Goal: Task Accomplishment & Management: Manage account settings

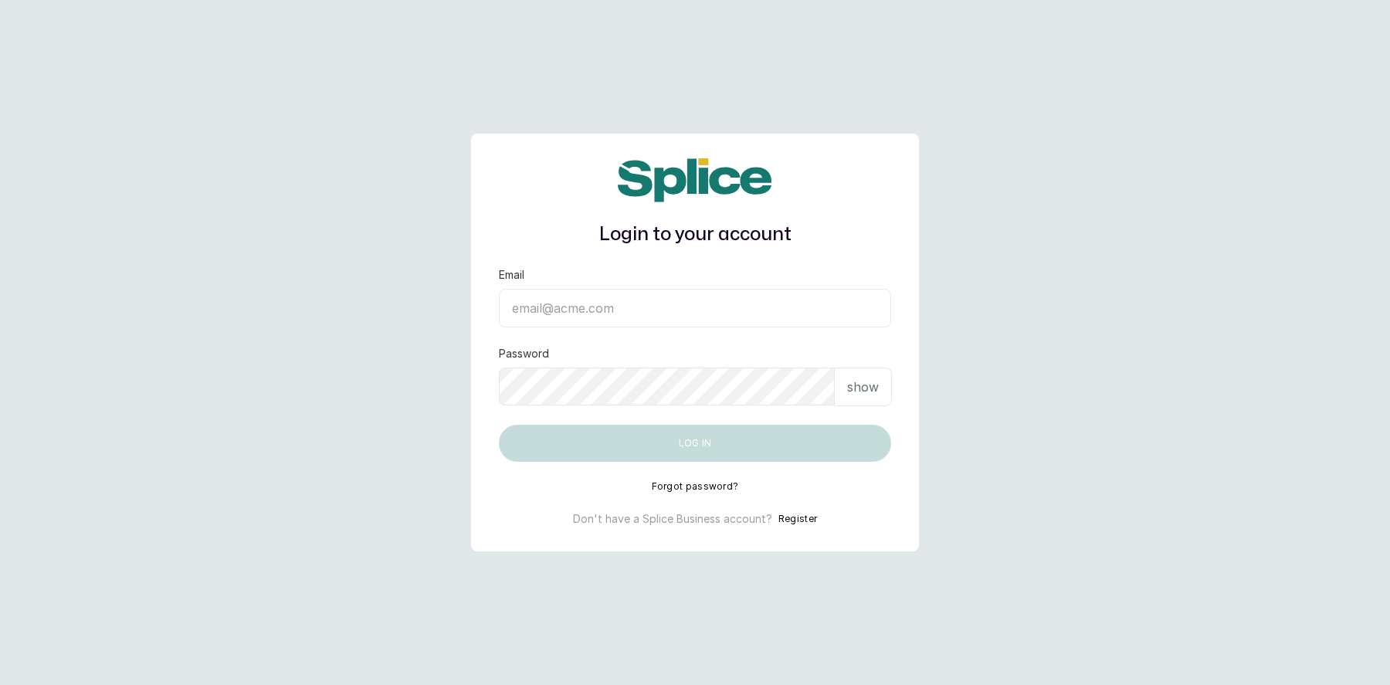
click at [561, 307] on input "Email" at bounding box center [695, 308] width 392 height 39
type input "layo@withsplice.com"
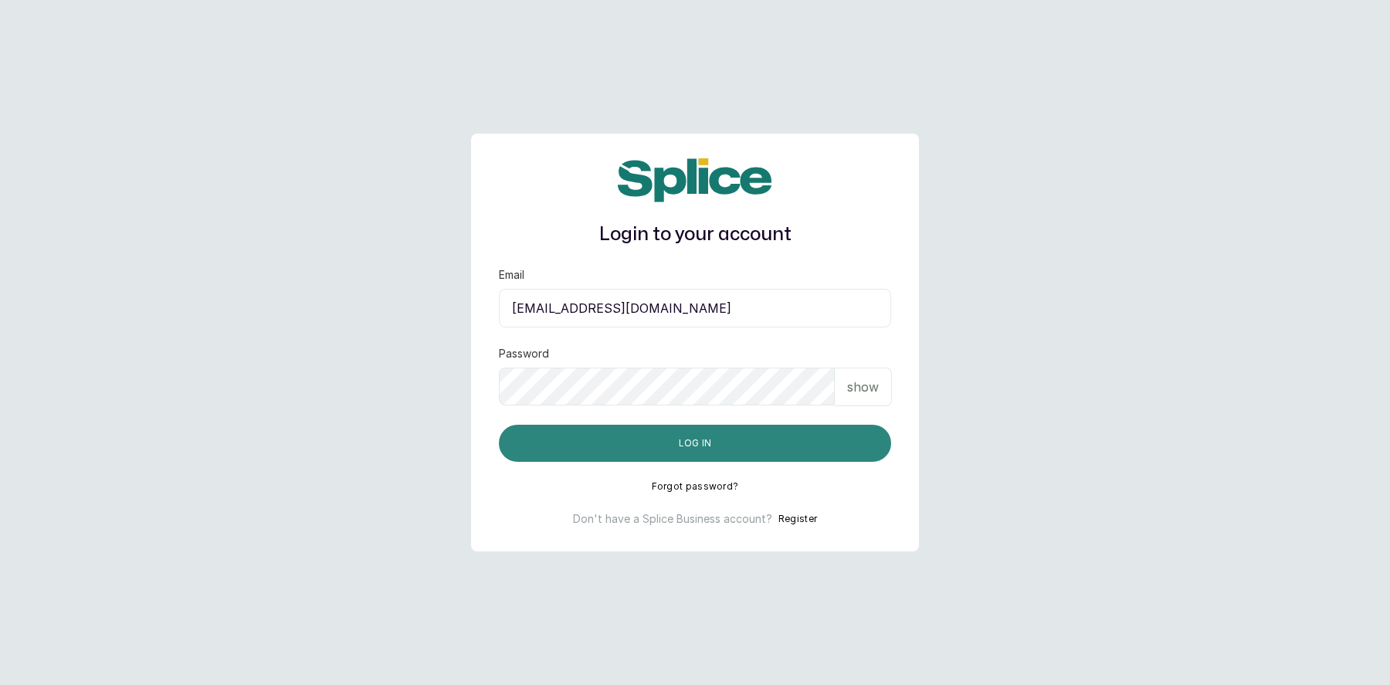
click at [694, 446] on button "Log in" at bounding box center [695, 443] width 392 height 37
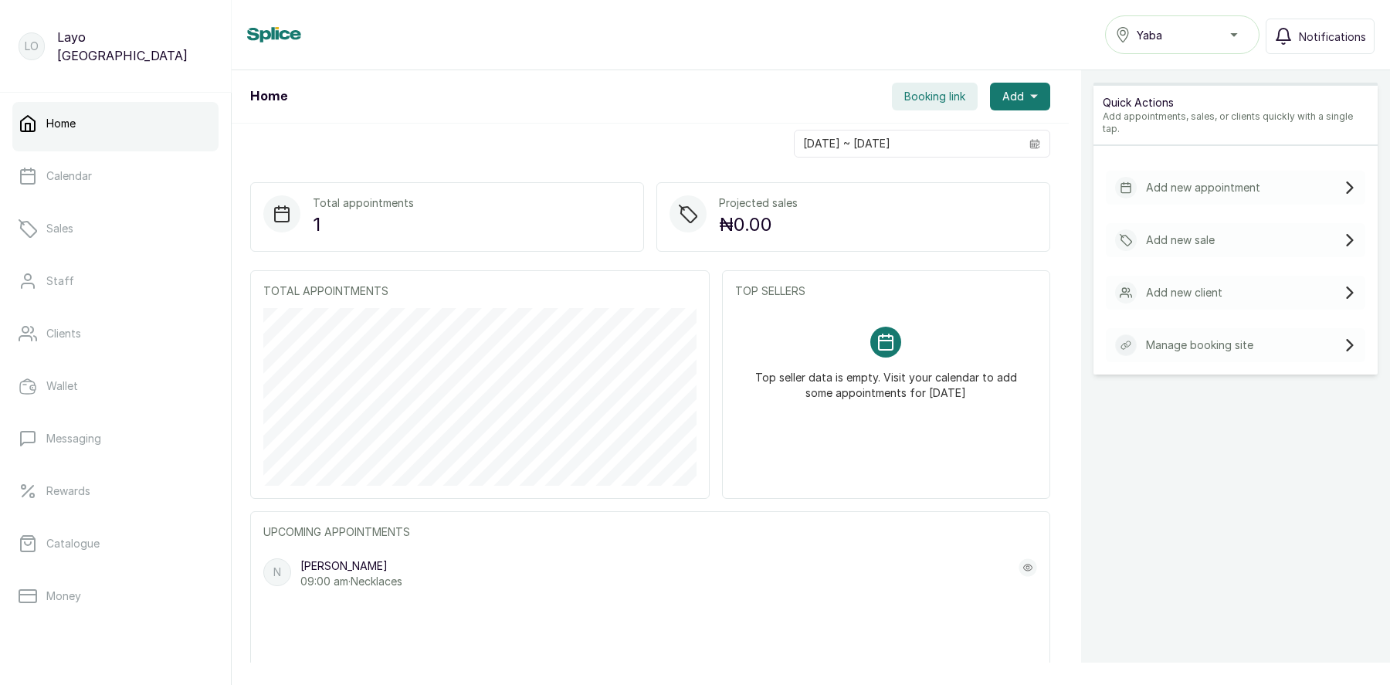
click at [943, 95] on span "Booking link" at bounding box center [934, 96] width 61 height 15
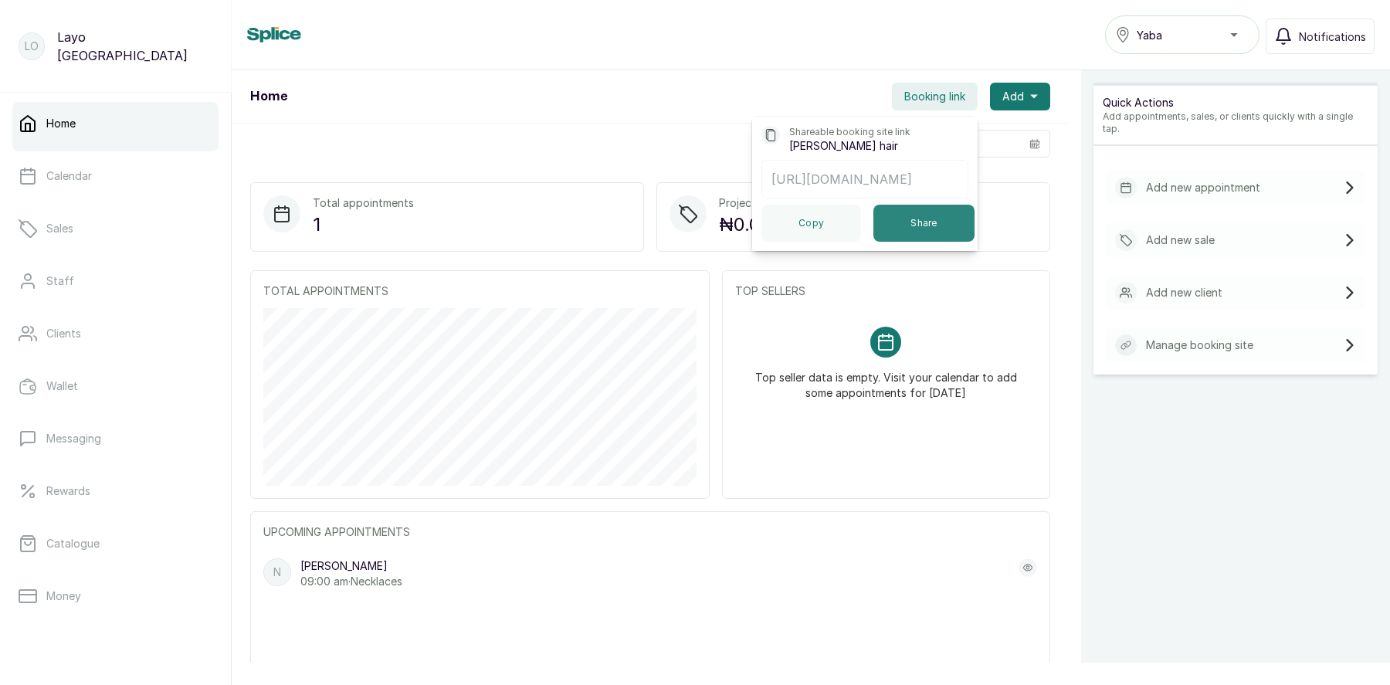
click at [916, 222] on button "Share" at bounding box center [923, 223] width 101 height 37
click at [430, 40] on div "Home Yaba Notifications" at bounding box center [810, 34] width 1127 height 39
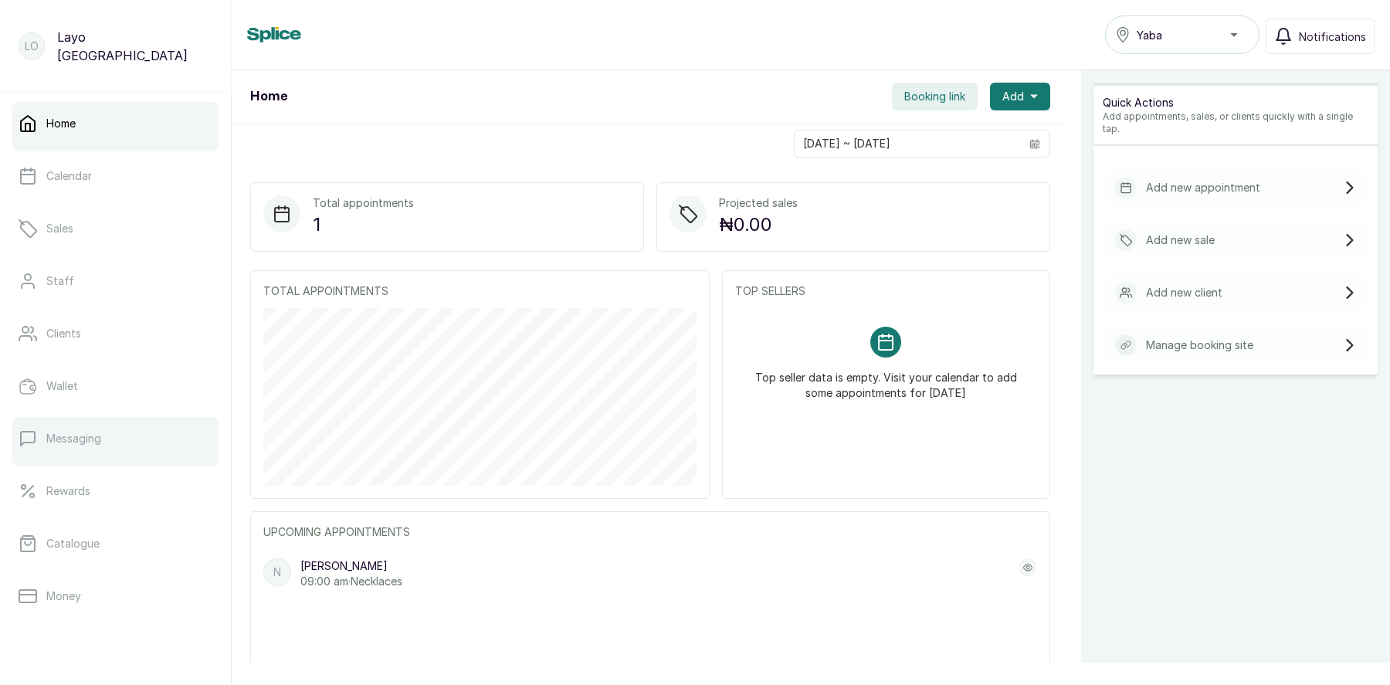
scroll to position [195, 0]
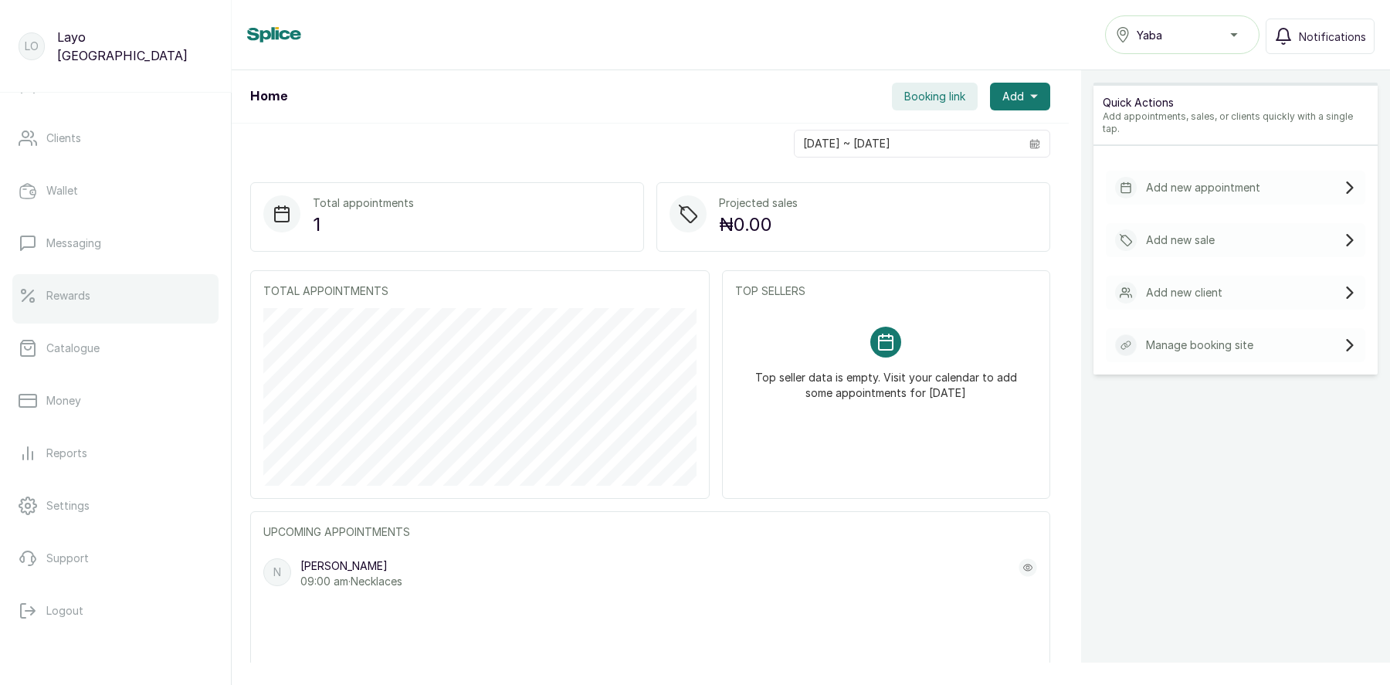
click at [90, 294] on link "Rewards" at bounding box center [115, 295] width 206 height 43
